Goal: Task Accomplishment & Management: Use online tool/utility

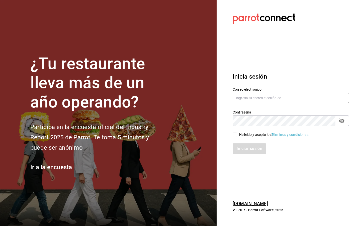
click at [285, 98] on input "text" at bounding box center [291, 98] width 116 height 11
type input "p"
type input "[EMAIL_ADDRESS][DOMAIN_NAME]"
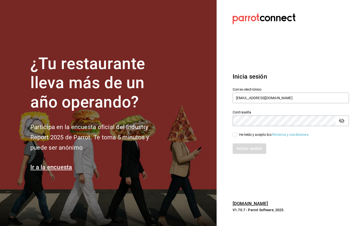
click at [232, 133] on div "He leído y acepto los Términos y condiciones." at bounding box center [288, 132] width 122 height 12
click at [234, 135] on input "He leído y acepto los Términos y condiciones." at bounding box center [235, 135] width 5 height 5
checkbox input "true"
click at [246, 148] on button "Iniciar sesión" at bounding box center [250, 148] width 34 height 11
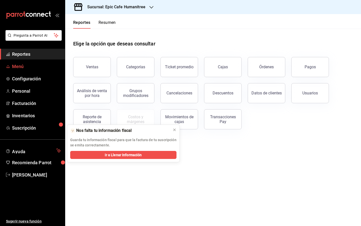
click at [37, 63] on span "Menú" at bounding box center [36, 66] width 49 height 7
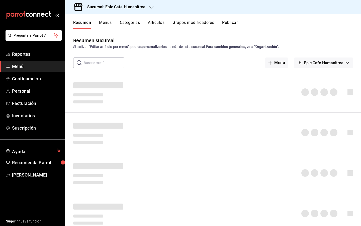
click at [162, 21] on button "Artículos" at bounding box center [156, 24] width 17 height 9
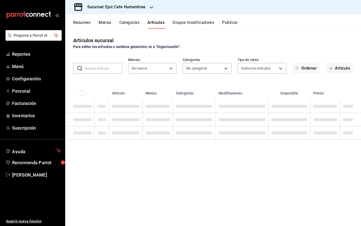
type input "e2a6dcd0-c09b-4f39-b209-5f97019748a2,3f18ad05-55ab-44ea-8b53-c1c2b2db6cb9"
type input "ab3b8418-cf58-47d7-a770-8504e6235606,70f0a7ba-870f-4728-a955-9cdaa1ce5aab,7c6d7…"
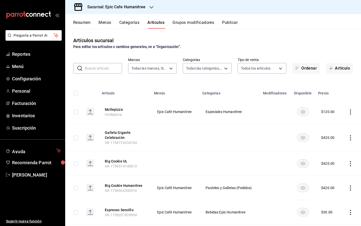
click at [103, 69] on input "text" at bounding box center [103, 68] width 37 height 10
type input "Moll"
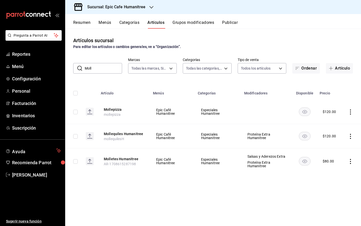
drag, startPoint x: 95, startPoint y: 72, endPoint x: 78, endPoint y: 67, distance: 17.7
click at [78, 67] on div "​ [PERSON_NAME] ​" at bounding box center [97, 68] width 49 height 11
